Goal: Task Accomplishment & Management: Manage account settings

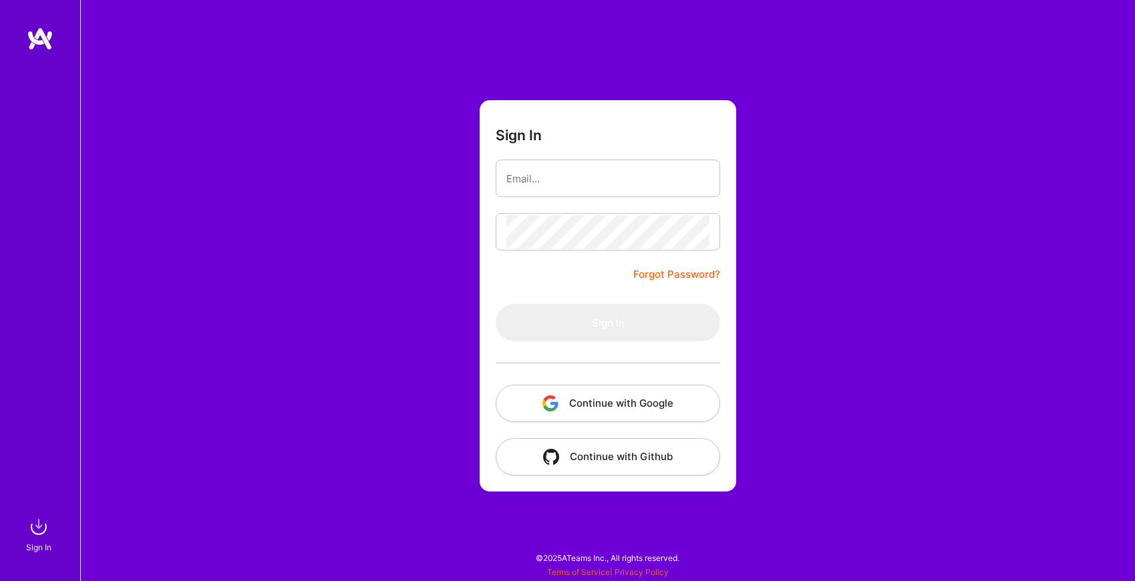
click at [669, 176] on input "email" at bounding box center [607, 179] width 203 height 34
type input "[EMAIL_ADDRESS][DOMAIN_NAME]"
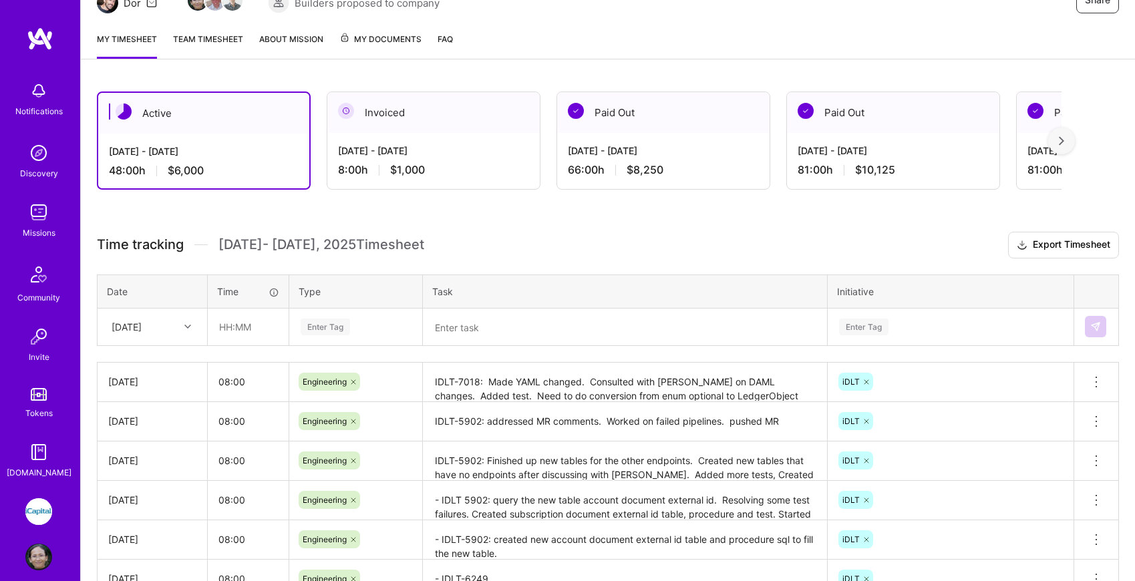
scroll to position [273, 0]
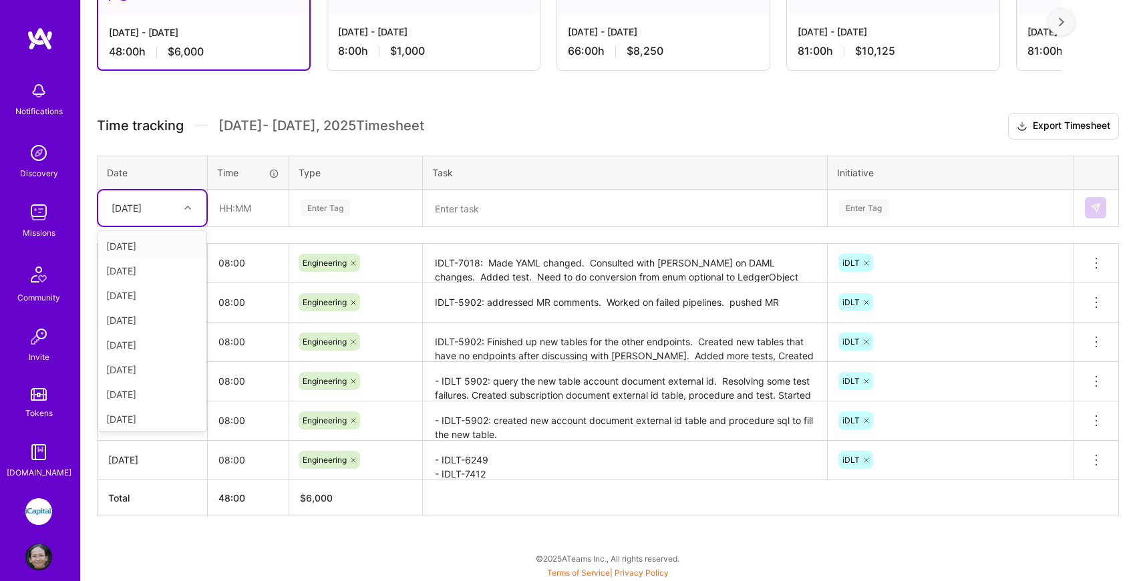
click at [185, 209] on icon at bounding box center [187, 207] width 7 height 7
click at [160, 392] on div "[DATE]" at bounding box center [152, 391] width 108 height 25
click at [249, 216] on input "text" at bounding box center [248, 207] width 80 height 35
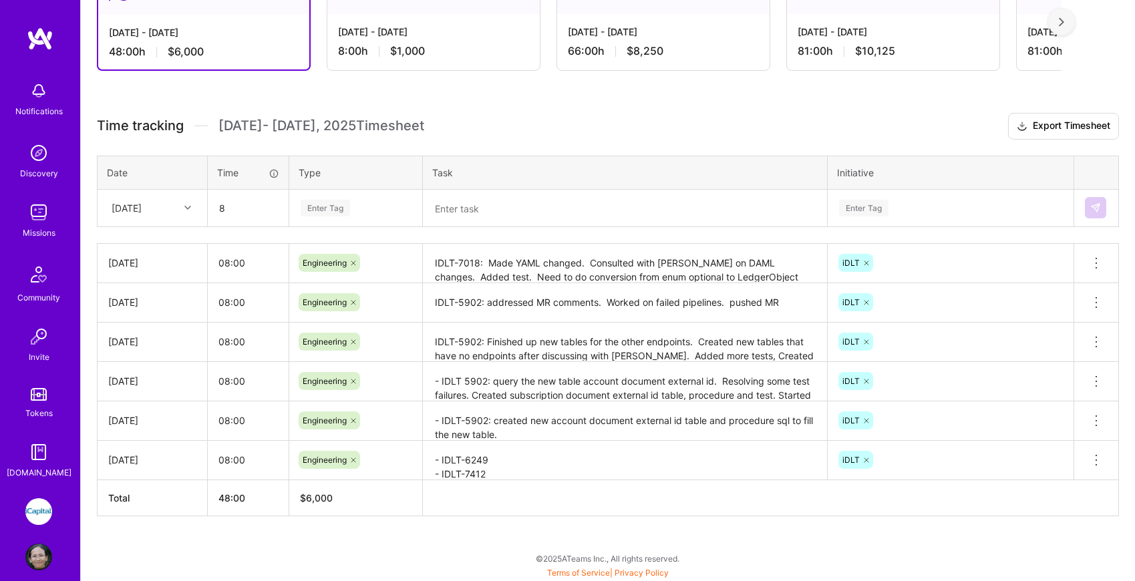
type input "08:00"
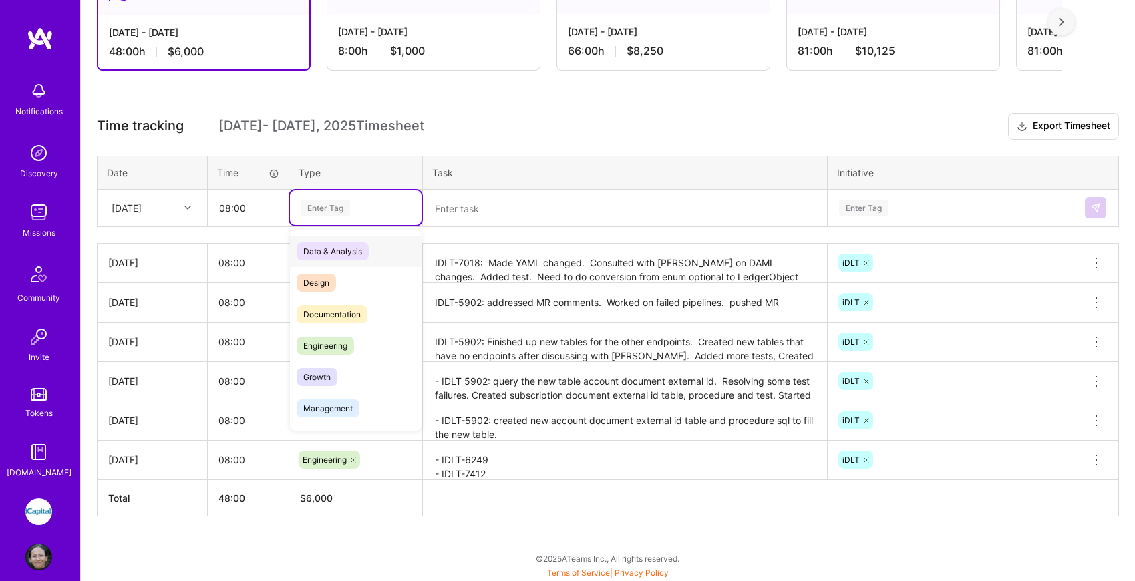
click at [338, 209] on div "Enter Tag" at bounding box center [325, 208] width 49 height 21
click at [335, 342] on span "Engineering" at bounding box center [325, 346] width 57 height 18
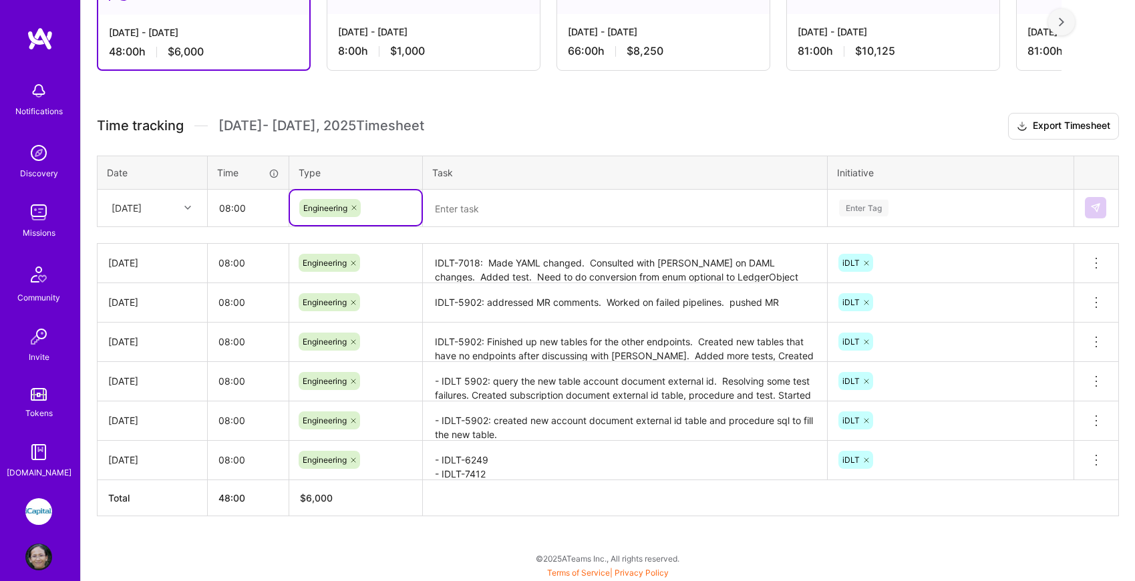
click at [480, 210] on textarea at bounding box center [625, 208] width 402 height 35
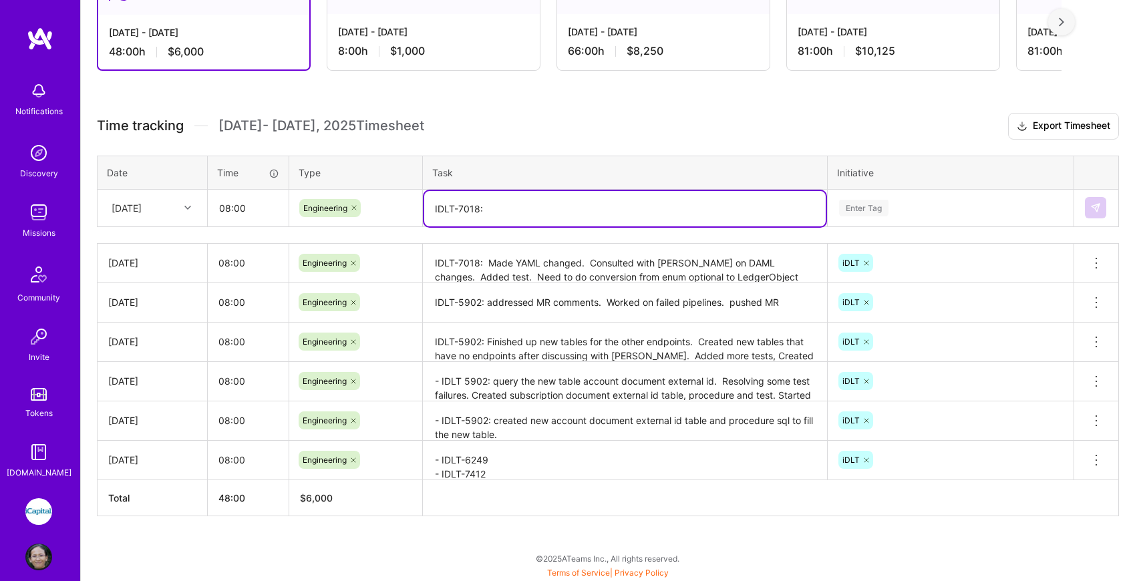
click at [613, 257] on textarea "IDLT-7018: Made YAML changed. Consulted with [PERSON_NAME] on DAML changes. Add…" at bounding box center [625, 263] width 402 height 37
click at [596, 211] on textarea "IDLT-7018:" at bounding box center [625, 208] width 402 height 35
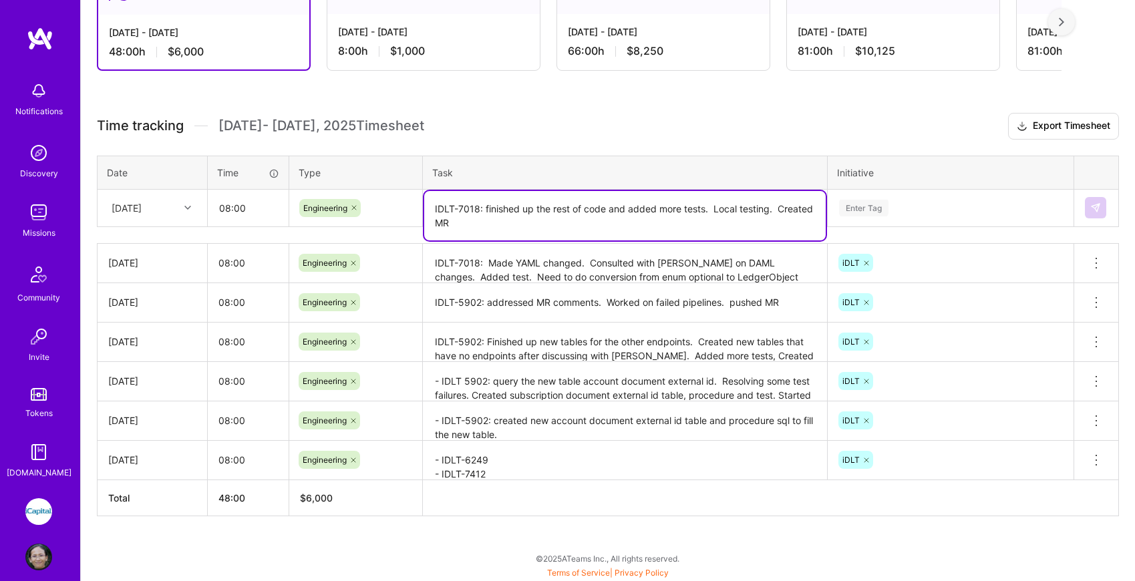
type textarea "IDLT-7018: finished up the rest of code and added more tests. Local testing. Cr…"
click at [992, 203] on div "Enter Tag" at bounding box center [951, 208] width 226 height 17
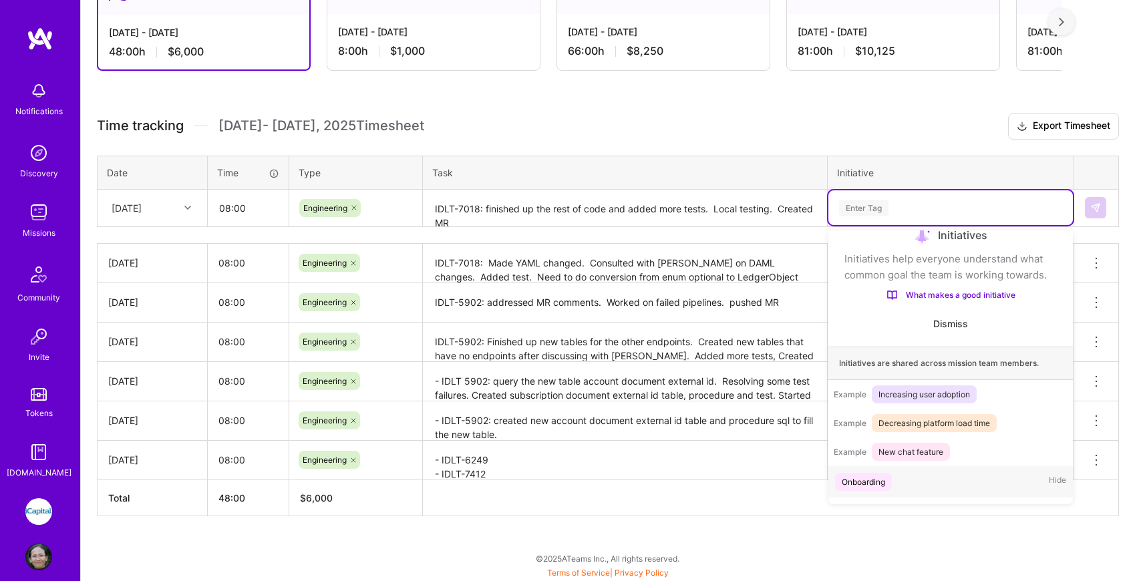
scroll to position [141, 0]
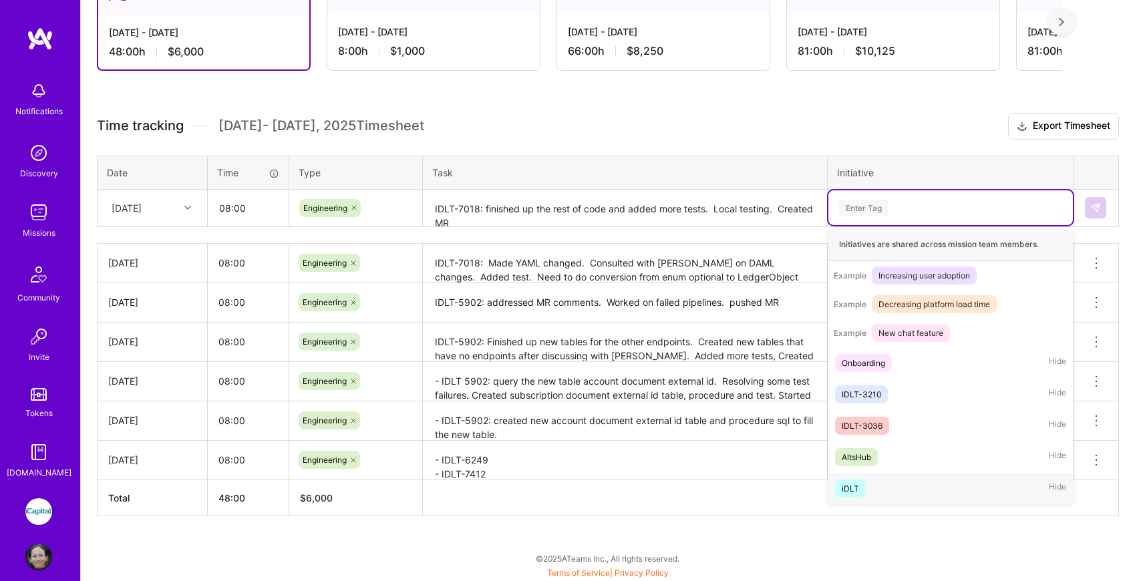
click at [856, 486] on div "iDLT" at bounding box center [850, 489] width 17 height 14
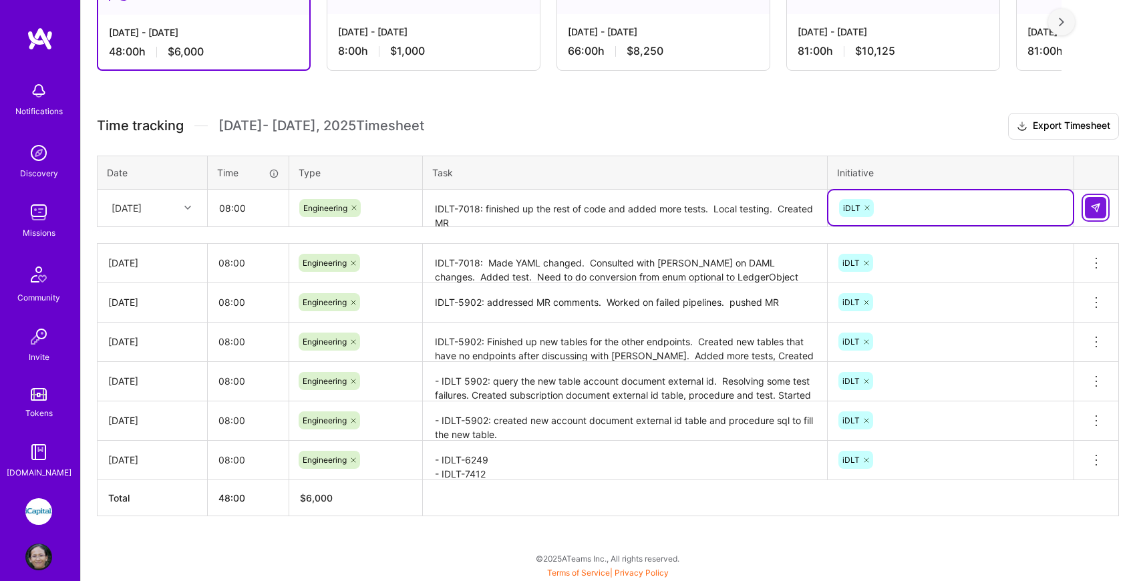
click at [1104, 204] on button at bounding box center [1095, 207] width 21 height 21
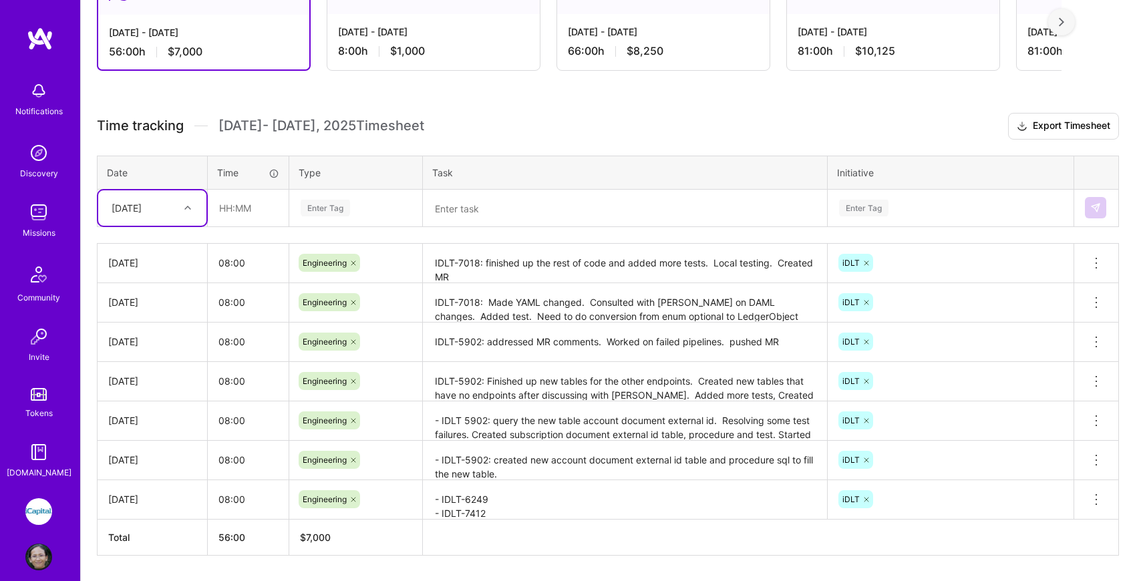
click at [177, 210] on div "[DATE]" at bounding box center [142, 208] width 74 height 22
click at [145, 391] on div "[DATE]" at bounding box center [152, 391] width 108 height 25
click at [250, 203] on input "text" at bounding box center [248, 207] width 80 height 35
type input "08:00"
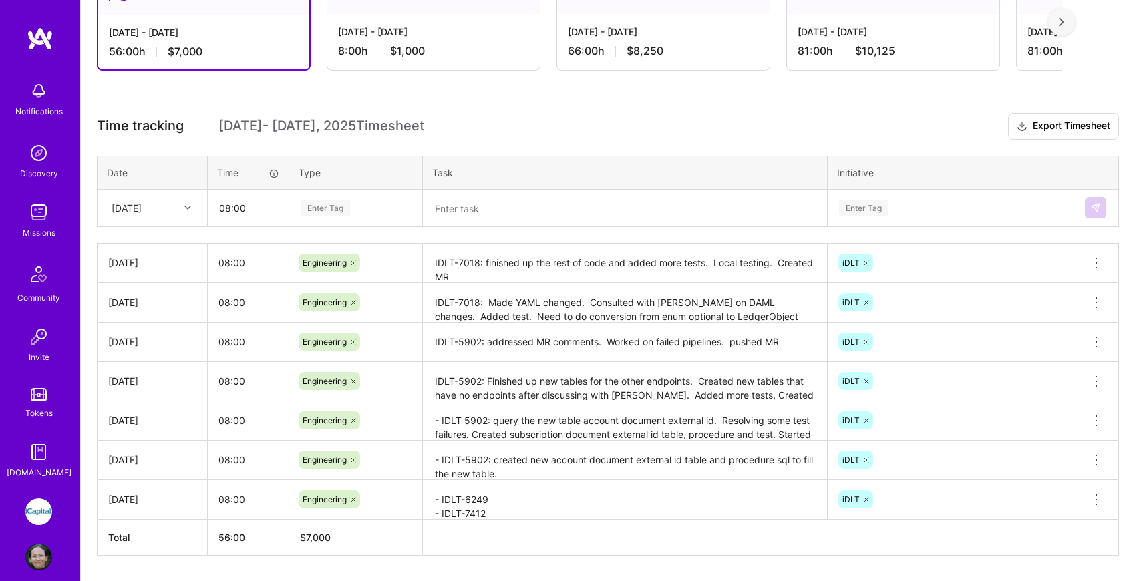
click at [311, 207] on div "Enter Tag" at bounding box center [325, 208] width 49 height 21
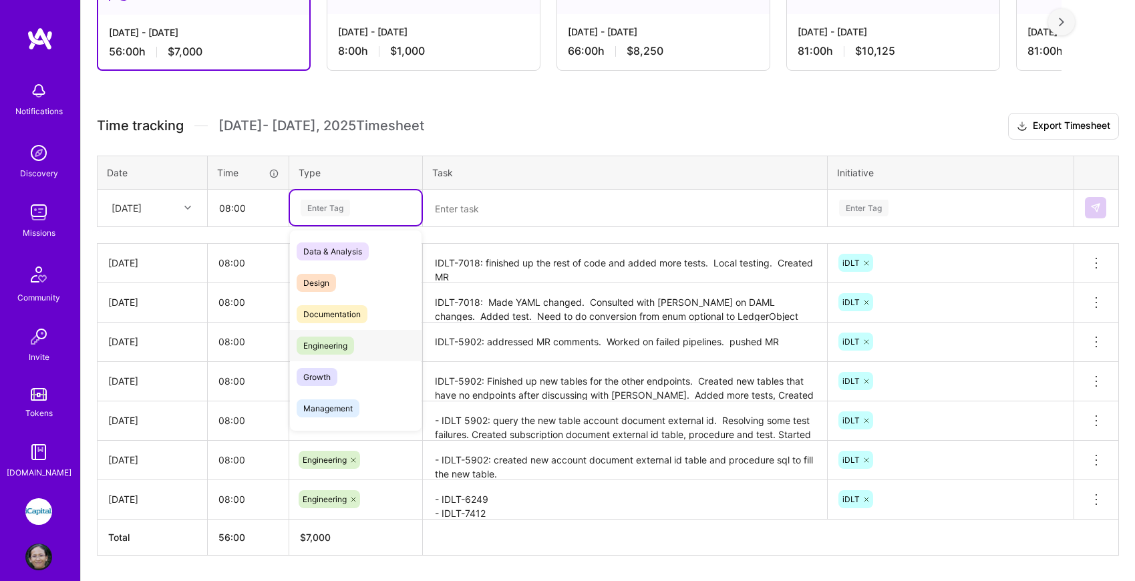
click at [323, 347] on span "Engineering" at bounding box center [325, 346] width 57 height 18
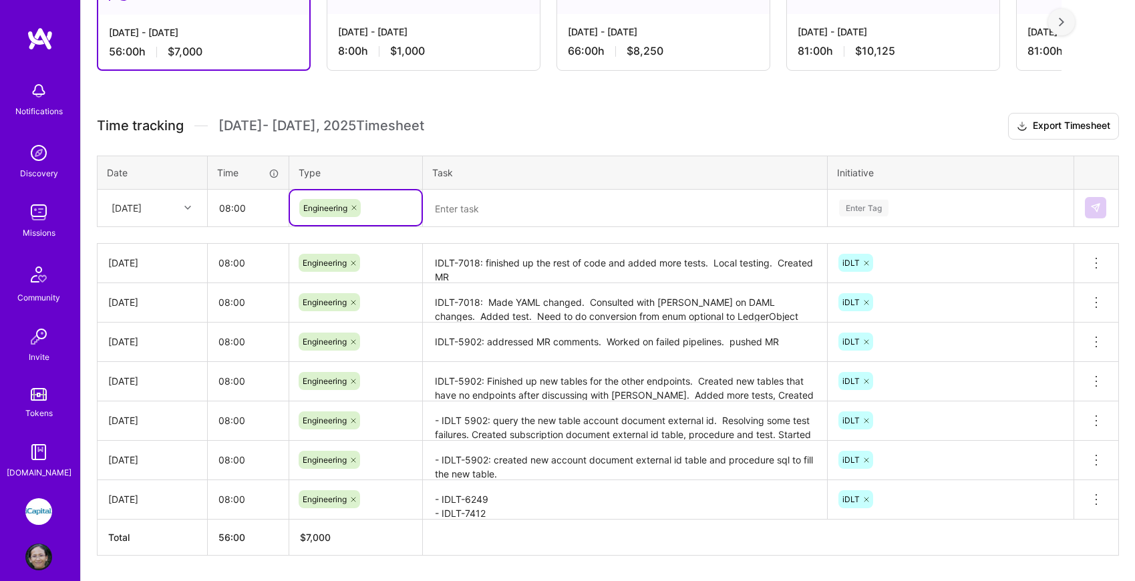
click at [489, 206] on textarea at bounding box center [625, 208] width 402 height 35
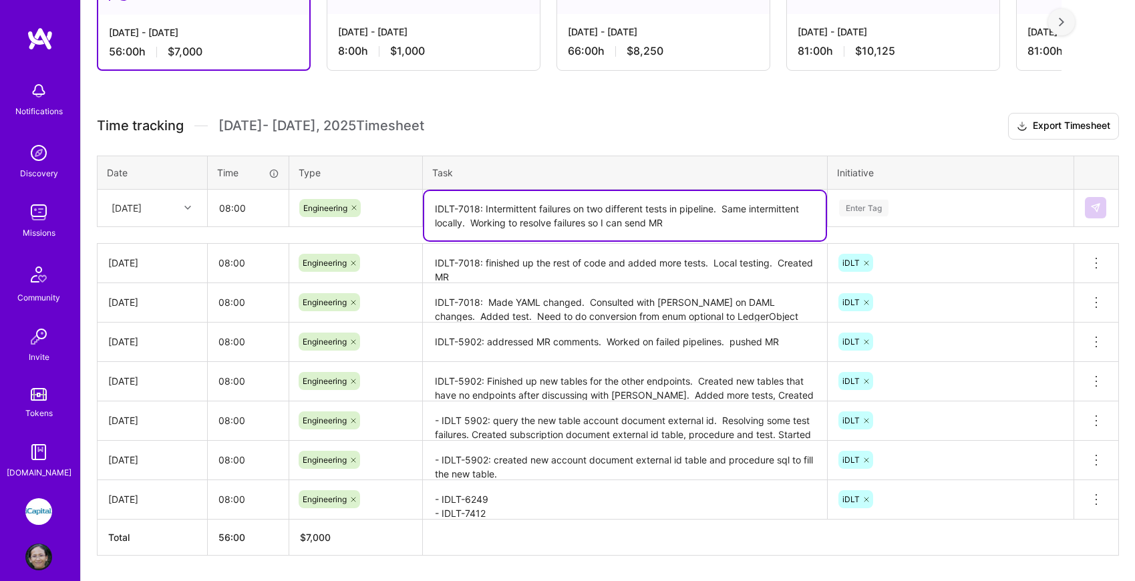
type textarea "IDLT-7018: Intermittent failures on two different tests in pipeline. Same inter…"
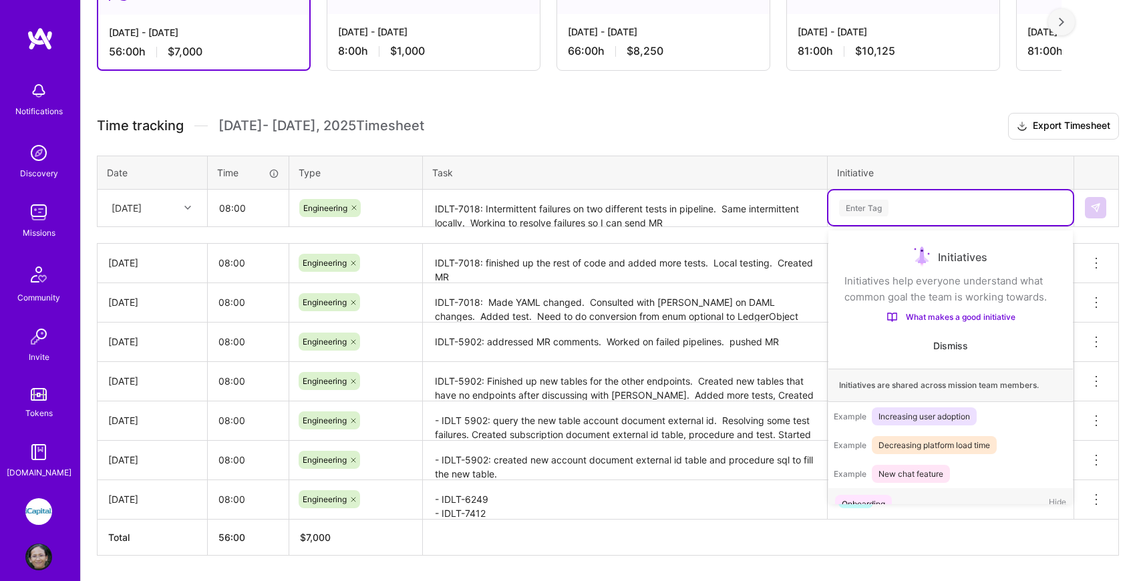
click at [859, 205] on div "Enter Tag" at bounding box center [863, 208] width 49 height 21
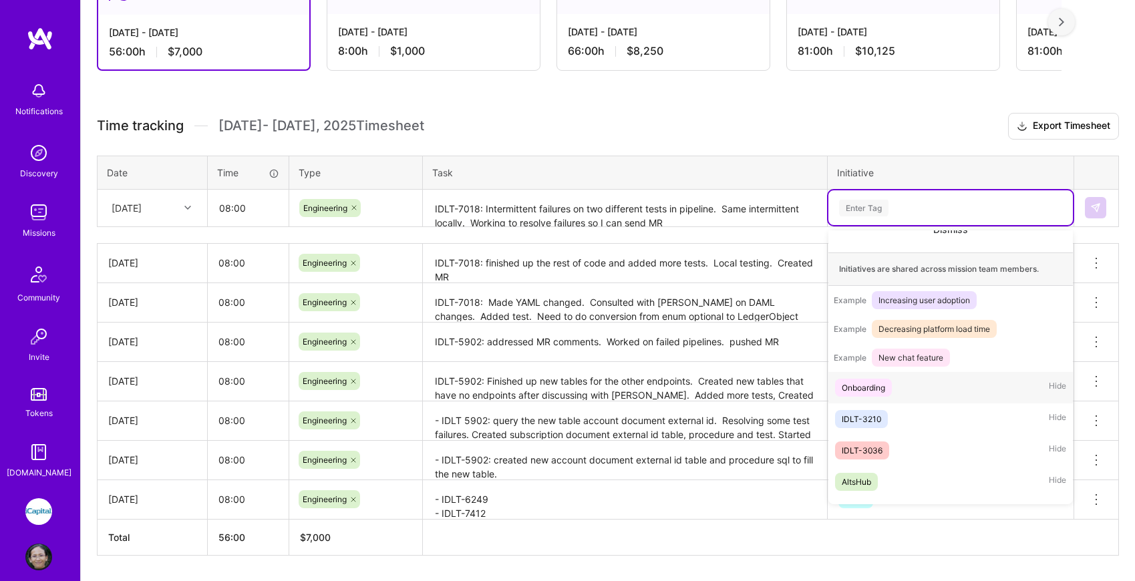
scroll to position [141, 0]
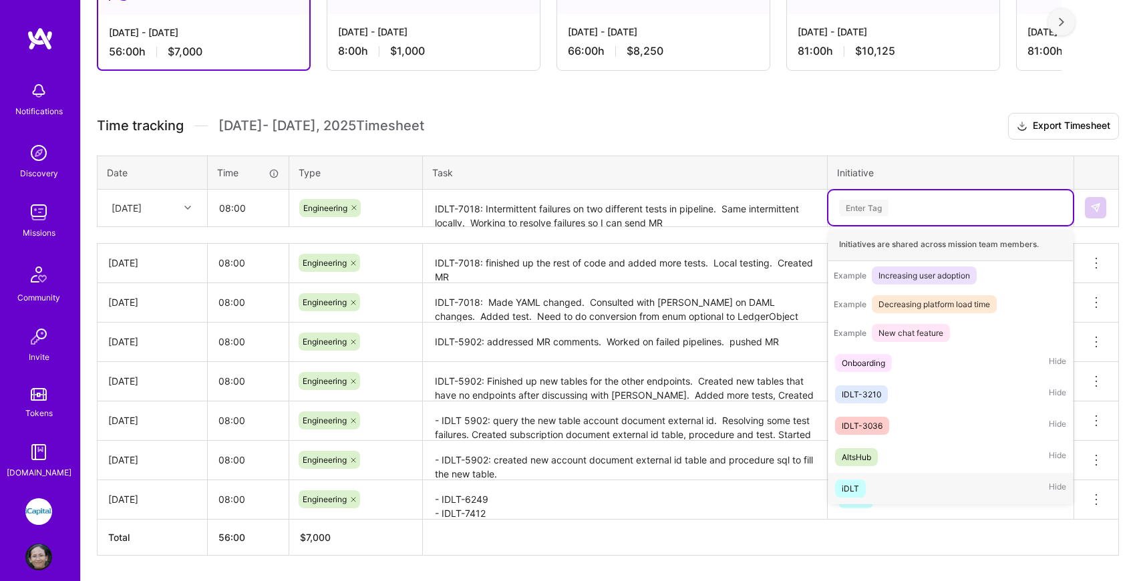
click at [878, 483] on div "iDLT Hide" at bounding box center [950, 488] width 245 height 31
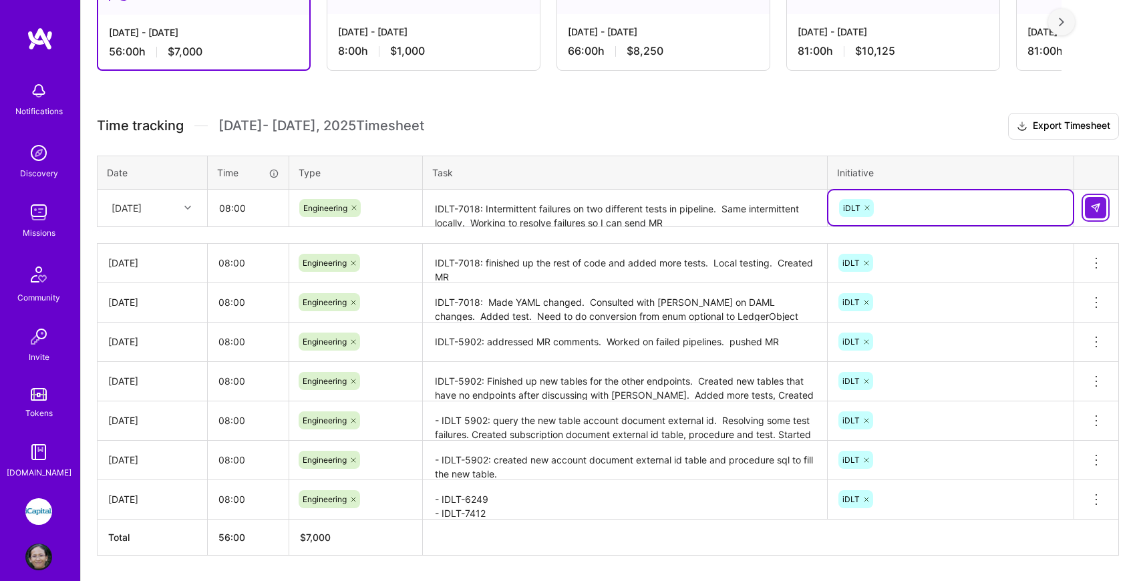
click at [1100, 208] on img at bounding box center [1095, 207] width 11 height 11
